Goal: Task Accomplishment & Management: Complete application form

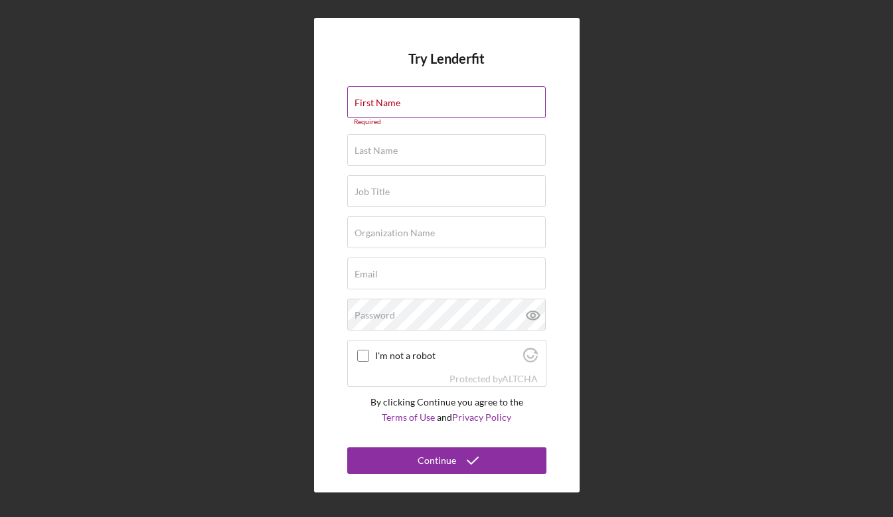
click at [498, 106] on div "First Name Required" at bounding box center [446, 106] width 199 height 40
click at [379, 102] on label "First Name" at bounding box center [377, 103] width 46 height 11
click at [379, 102] on input "First Name" at bounding box center [446, 102] width 198 height 32
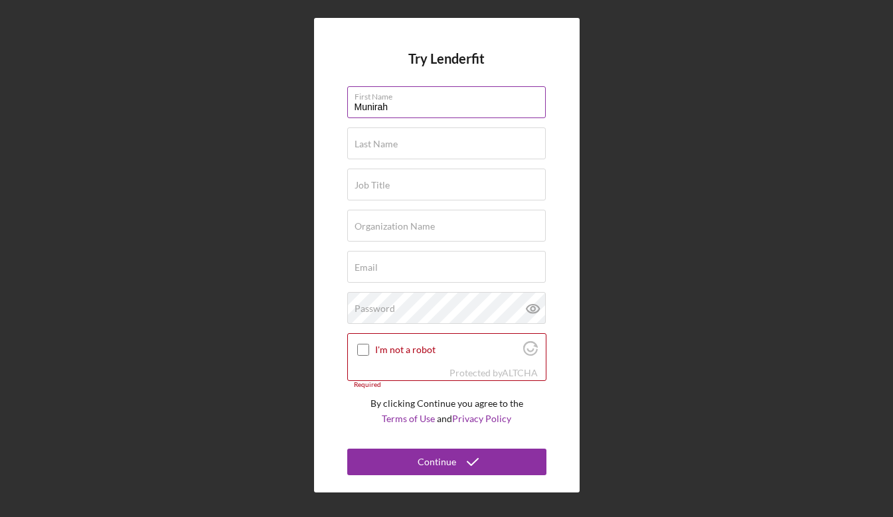
type input "Munirah"
type input "[PERSON_NAME]"
type input "Fund Operations Manager"
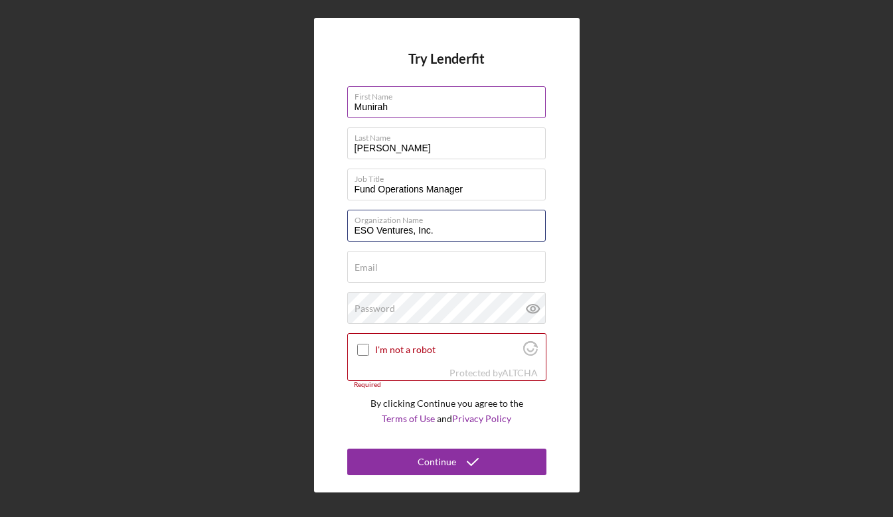
type input "ESO Ventures, Inc."
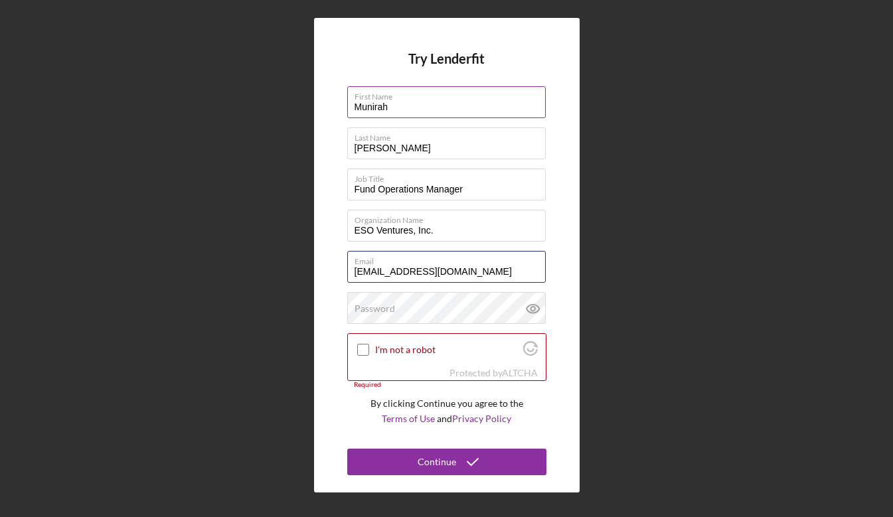
type input "[EMAIL_ADDRESS][DOMAIN_NAME]"
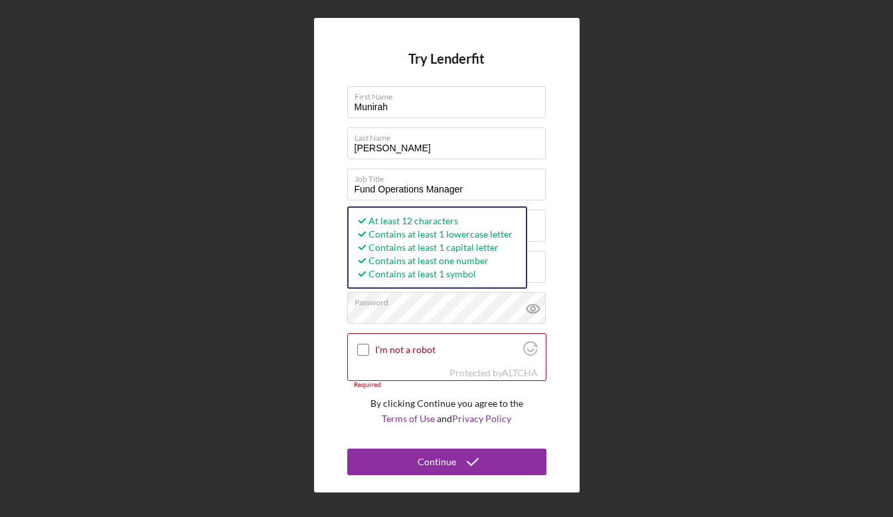
click at [319, 263] on div "Try Lenderfit First Name Munirah Last Name [PERSON_NAME] Job Title Fund Operati…" at bounding box center [446, 255] width 265 height 475
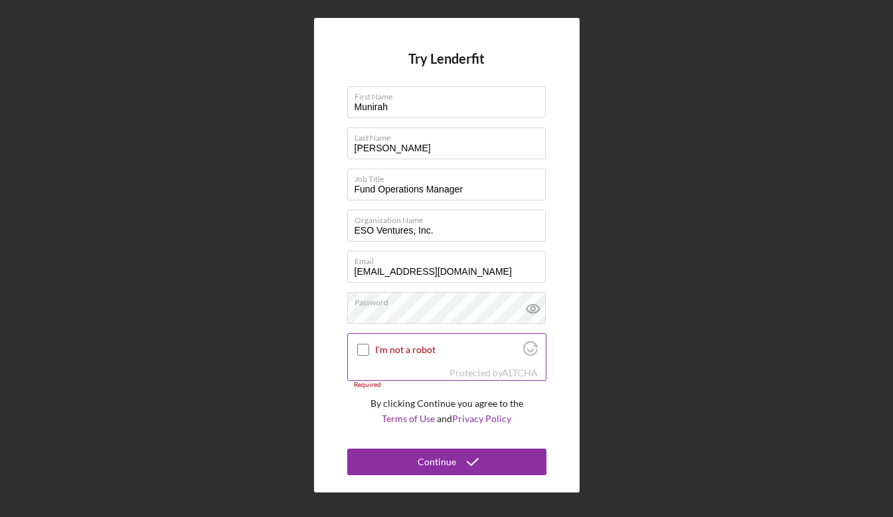
click at [358, 348] on input "I'm not a robot" at bounding box center [363, 350] width 12 height 12
checkbox input "true"
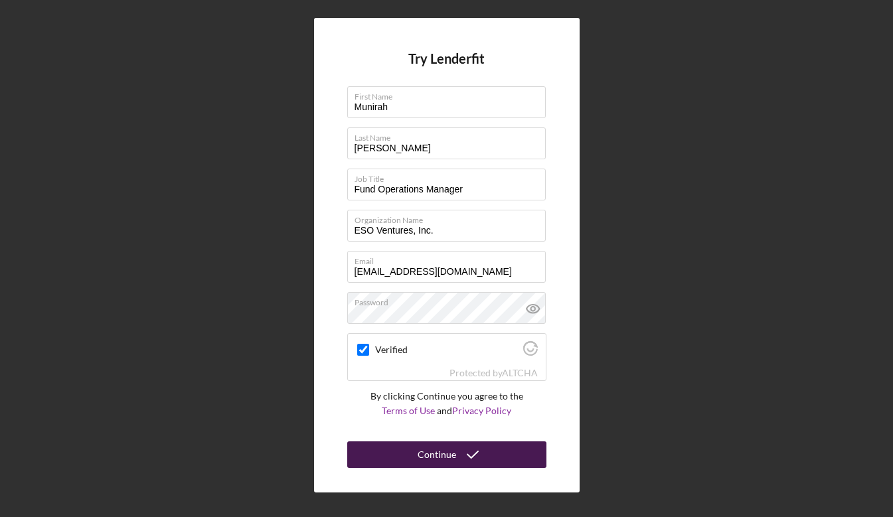
click at [450, 455] on div "Continue" at bounding box center [436, 454] width 38 height 27
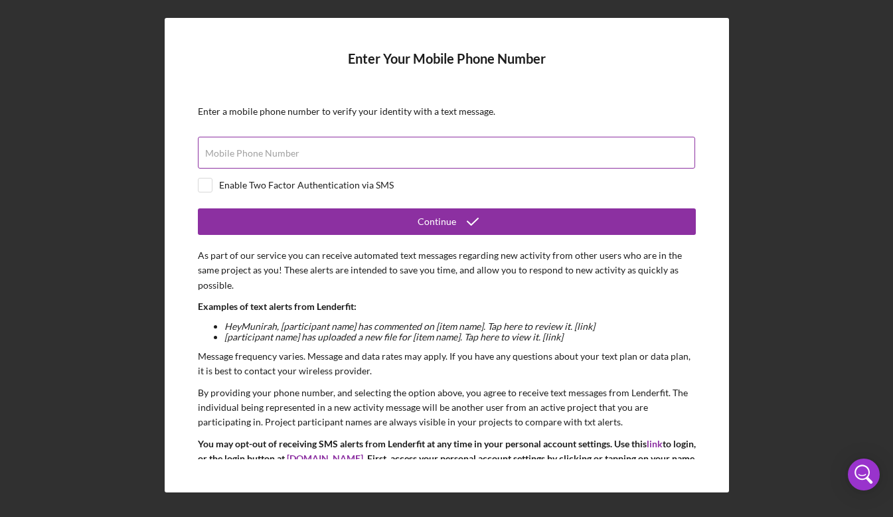
click at [437, 148] on div "Mobile Phone Number" at bounding box center [447, 153] width 498 height 33
type input "[PHONE_NUMBER]"
click at [210, 185] on input "checkbox" at bounding box center [204, 185] width 13 height 13
checkbox input "true"
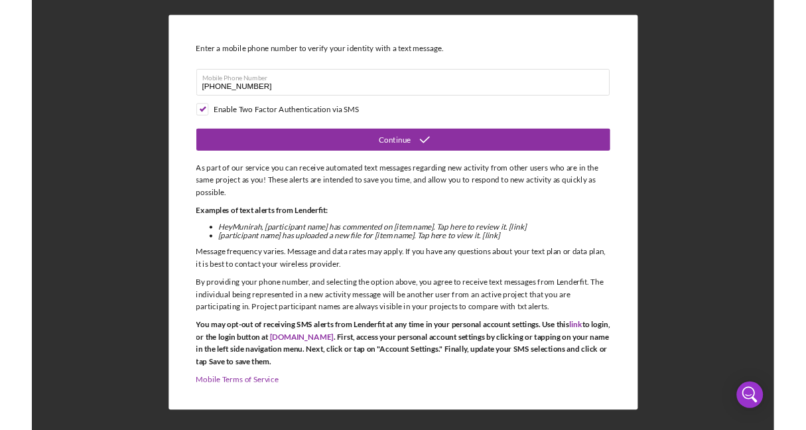
scroll to position [65, 0]
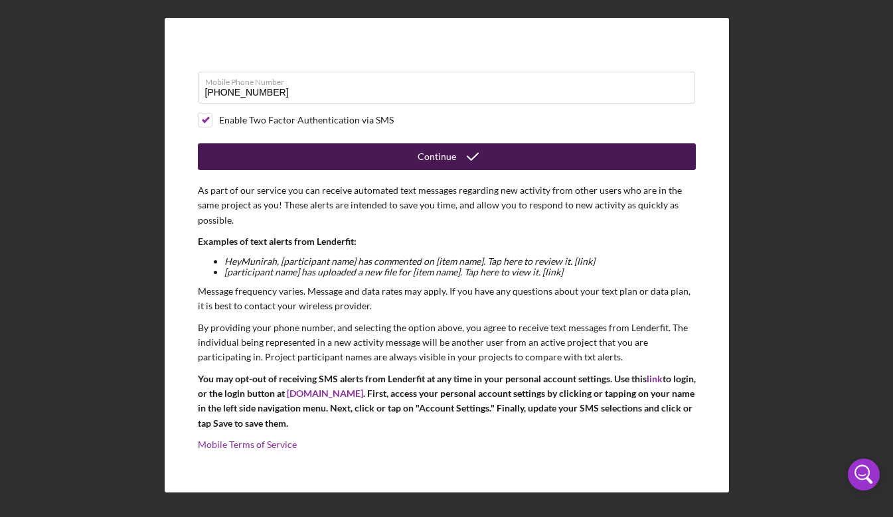
click at [447, 159] on div "Continue" at bounding box center [436, 156] width 38 height 27
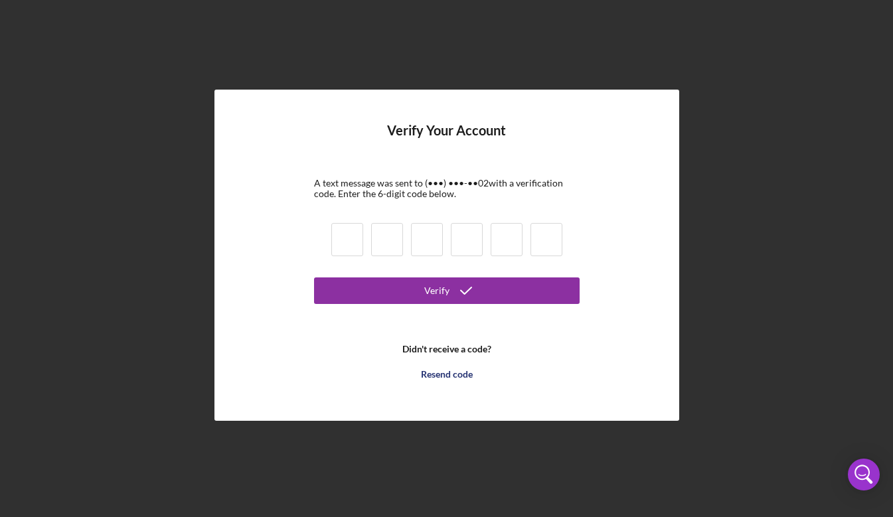
click at [351, 248] on input at bounding box center [347, 239] width 32 height 33
type input "7"
type input "8"
type input "9"
type input "5"
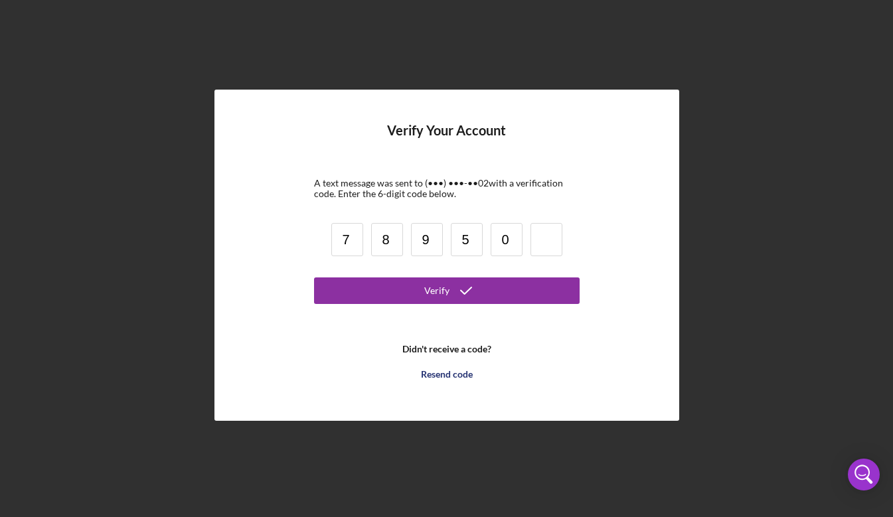
type input "0"
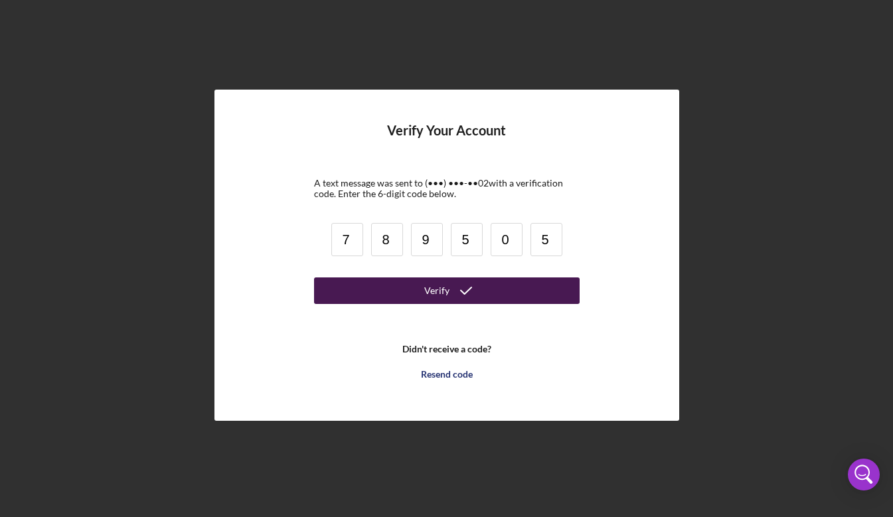
type input "5"
click at [400, 289] on button "Verify" at bounding box center [446, 290] width 265 height 27
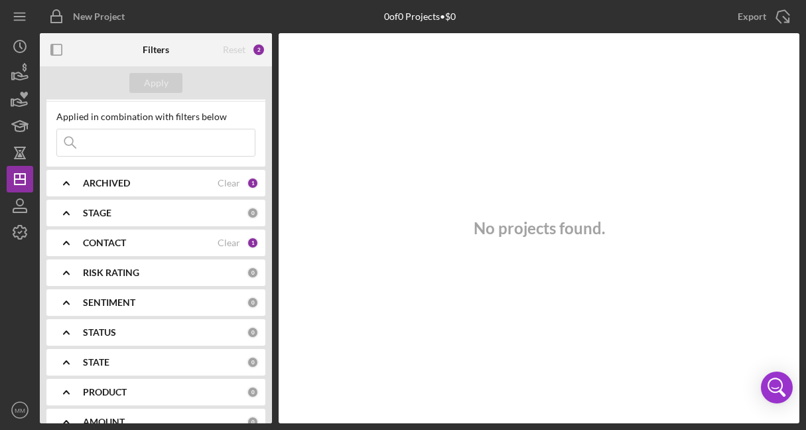
scroll to position [135, 0]
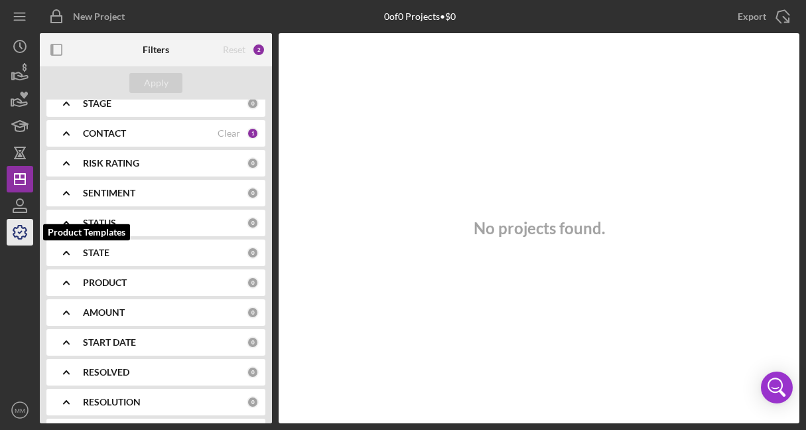
click at [19, 232] on polyline "button" at bounding box center [20, 233] width 3 height 2
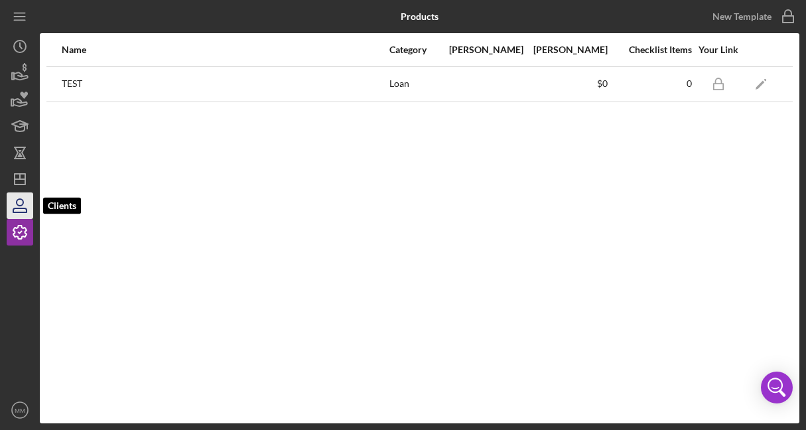
click at [21, 213] on icon "button" at bounding box center [19, 205] width 33 height 33
